Goal: Find specific page/section: Find specific page/section

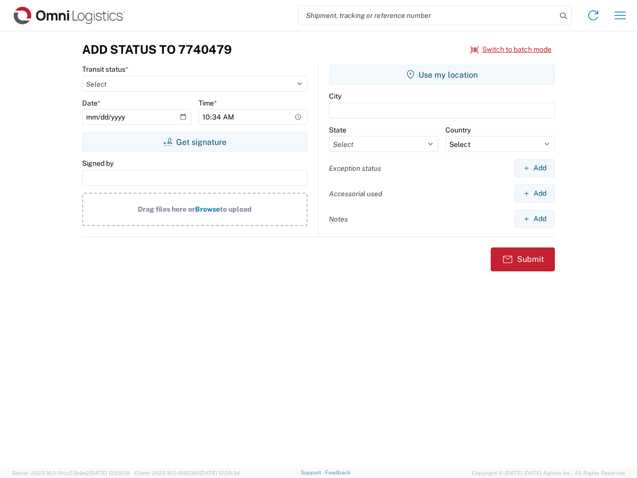
click at [428, 15] on input "search" at bounding box center [428, 15] width 258 height 19
click at [563, 16] on icon at bounding box center [563, 16] width 14 height 14
click at [593, 15] on icon at bounding box center [593, 15] width 16 height 16
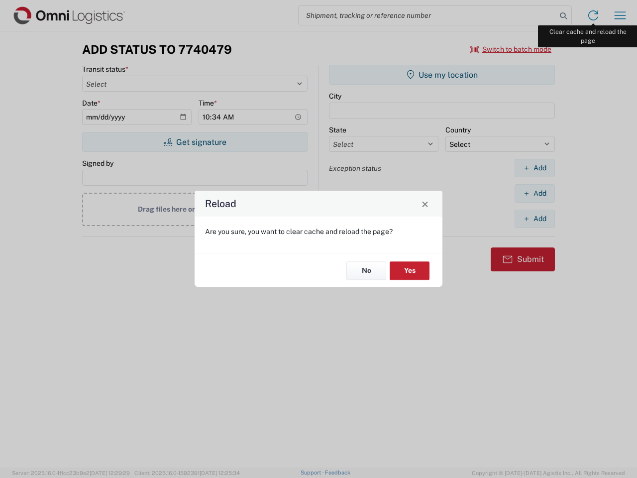
click at [620, 15] on div "Reload Are you sure, you want to clear cache and reload the page? No Yes" at bounding box center [318, 239] width 637 height 478
click at [511, 49] on div "Reload Are you sure, you want to clear cache and reload the page? No Yes" at bounding box center [318, 239] width 637 height 478
click at [195, 142] on div "Reload Are you sure, you want to clear cache and reload the page? No Yes" at bounding box center [318, 239] width 637 height 478
click at [442, 75] on div "Reload Are you sure, you want to clear cache and reload the page? No Yes" at bounding box center [318, 239] width 637 height 478
click at [535, 168] on div "Reload Are you sure, you want to clear cache and reload the page? No Yes" at bounding box center [318, 239] width 637 height 478
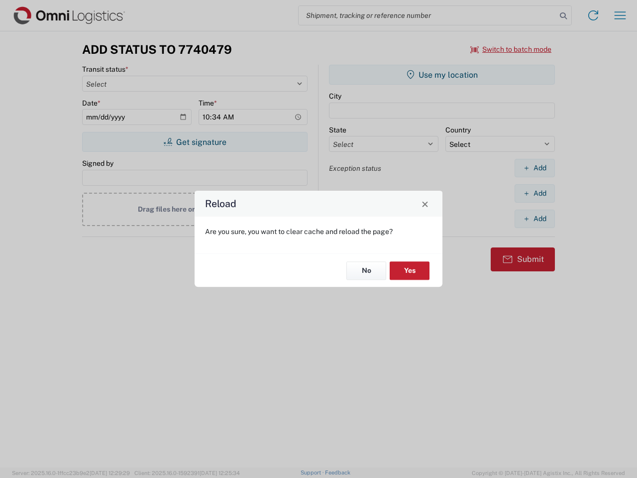
click at [535, 193] on div "Reload Are you sure, you want to clear cache and reload the page? No Yes" at bounding box center [318, 239] width 637 height 478
click at [535, 219] on div "Reload Are you sure, you want to clear cache and reload the page? No Yes" at bounding box center [318, 239] width 637 height 478
